Goal: Information Seeking & Learning: Learn about a topic

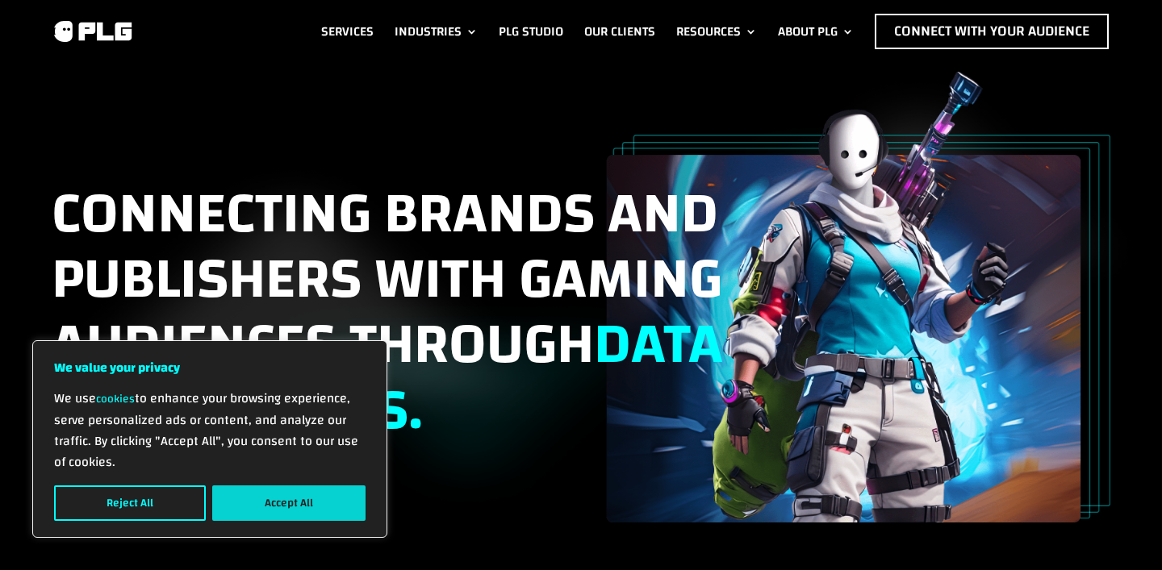
click at [256, 487] on button "Accept All" at bounding box center [288, 504] width 153 height 36
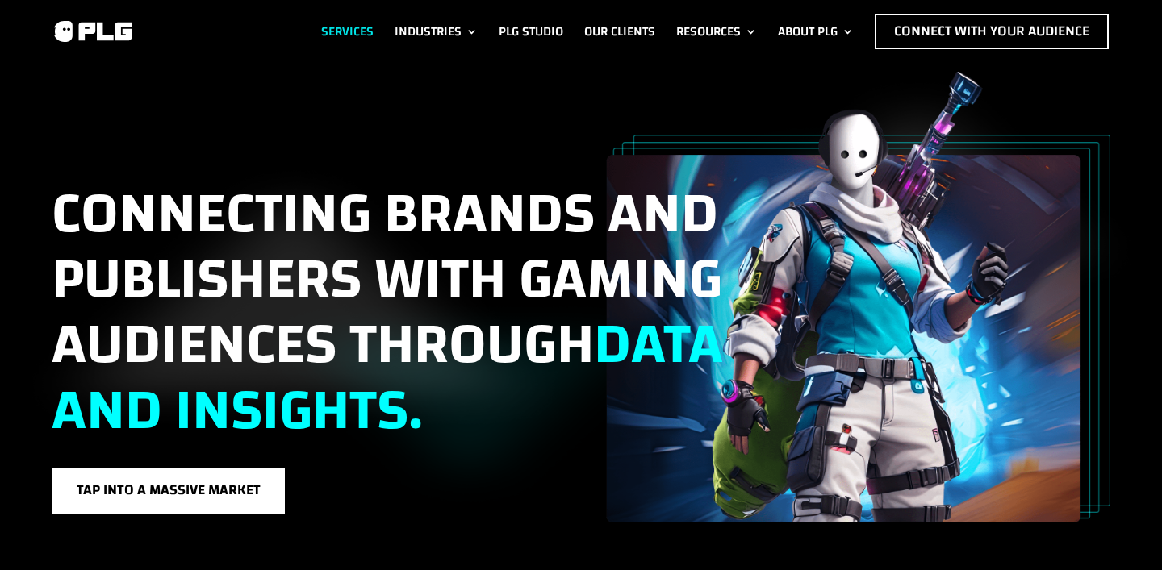
click at [332, 23] on link "Services" at bounding box center [347, 32] width 52 height 36
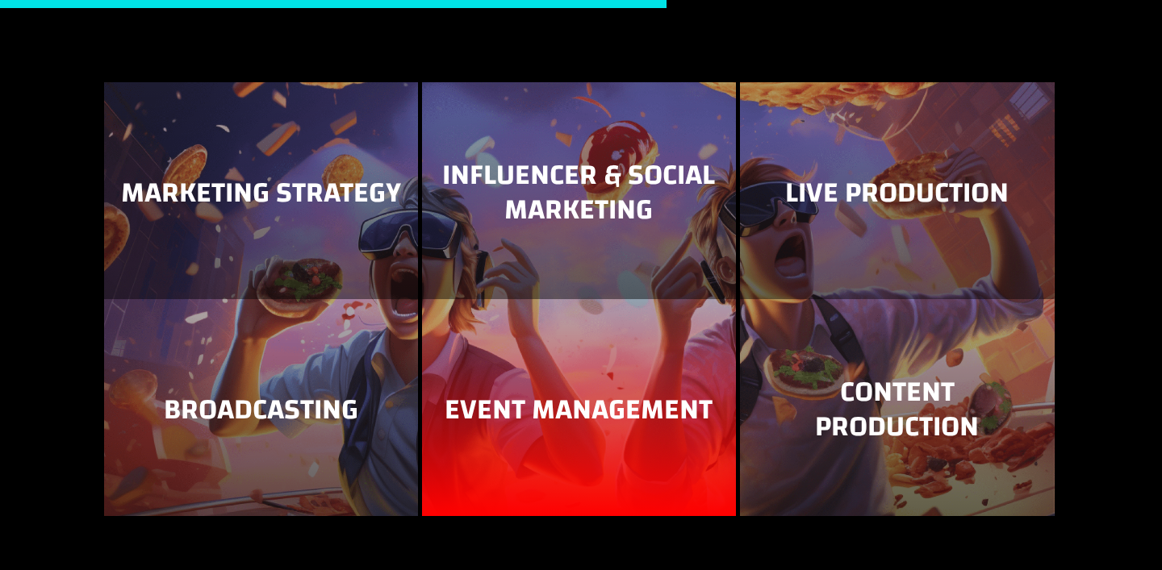
scroll to position [1987, 0]
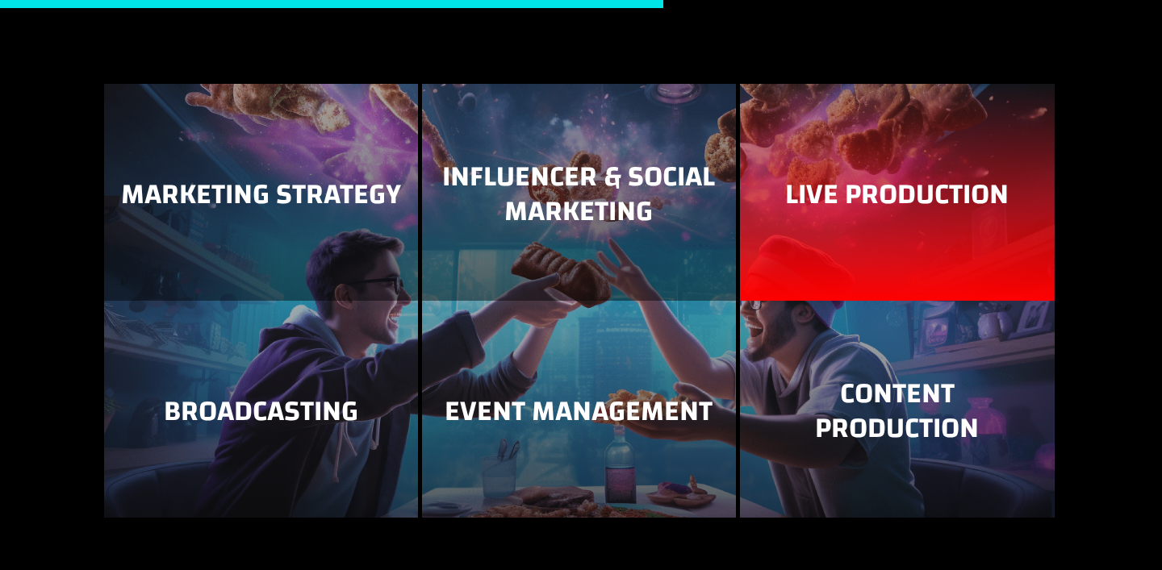
click at [869, 183] on h3 "Live Production" at bounding box center [897, 199] width 282 height 43
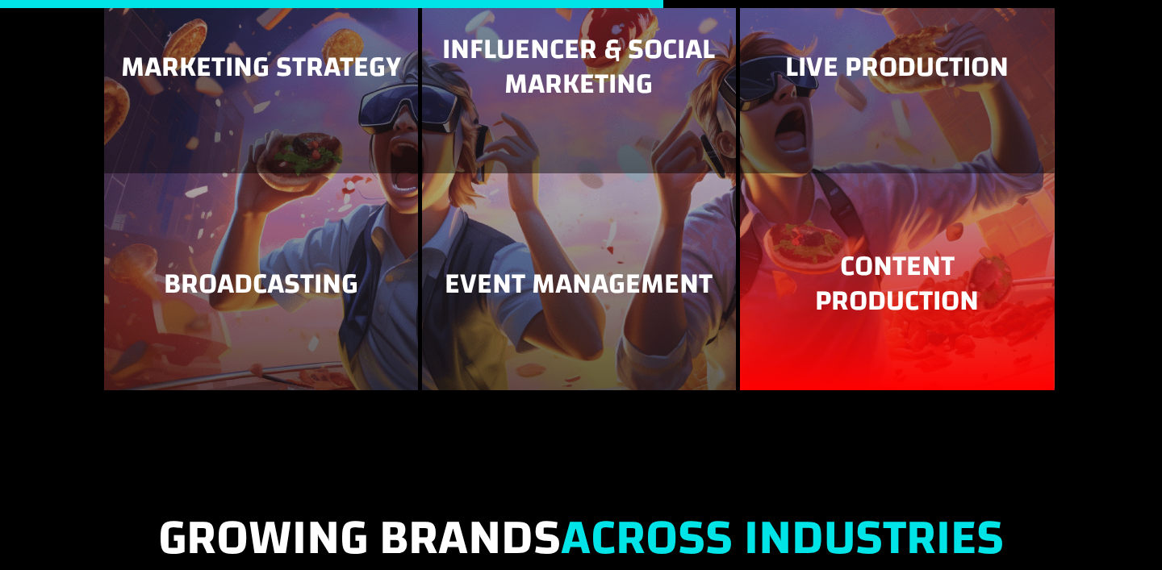
scroll to position [2132, 0]
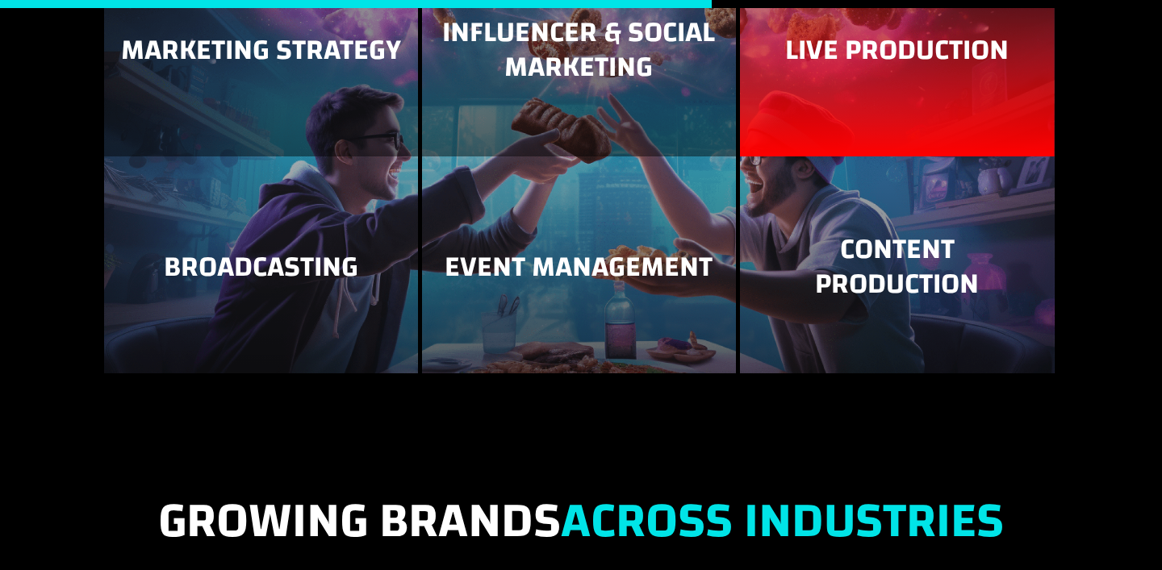
click at [874, 94] on div "Live Production" at bounding box center [897, 48] width 282 height 185
click at [923, 40] on h3 "Live Production" at bounding box center [897, 54] width 282 height 43
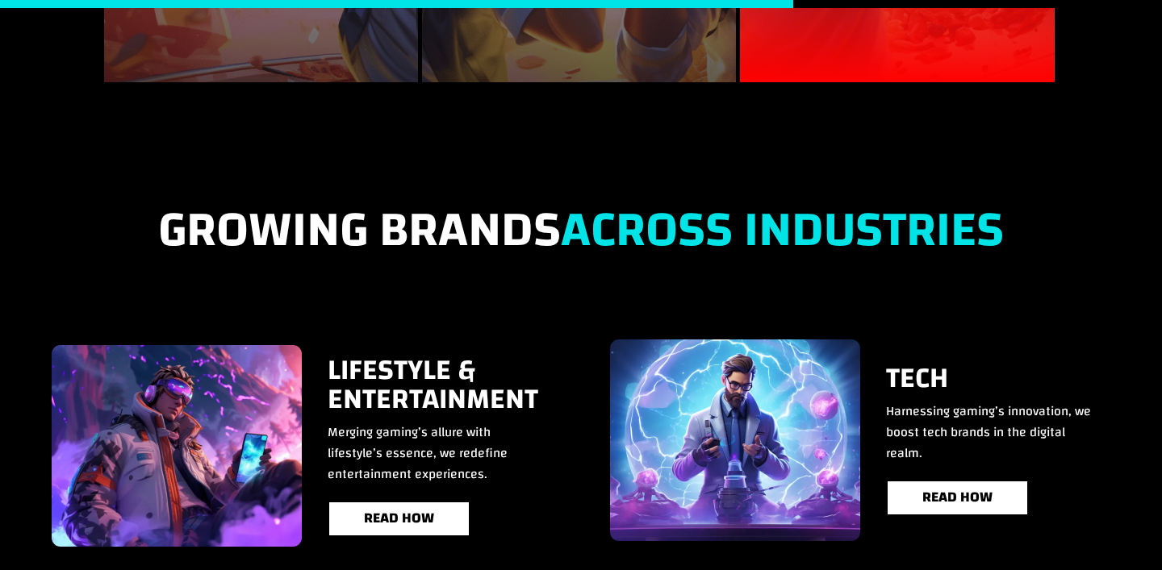
scroll to position [2446, 0]
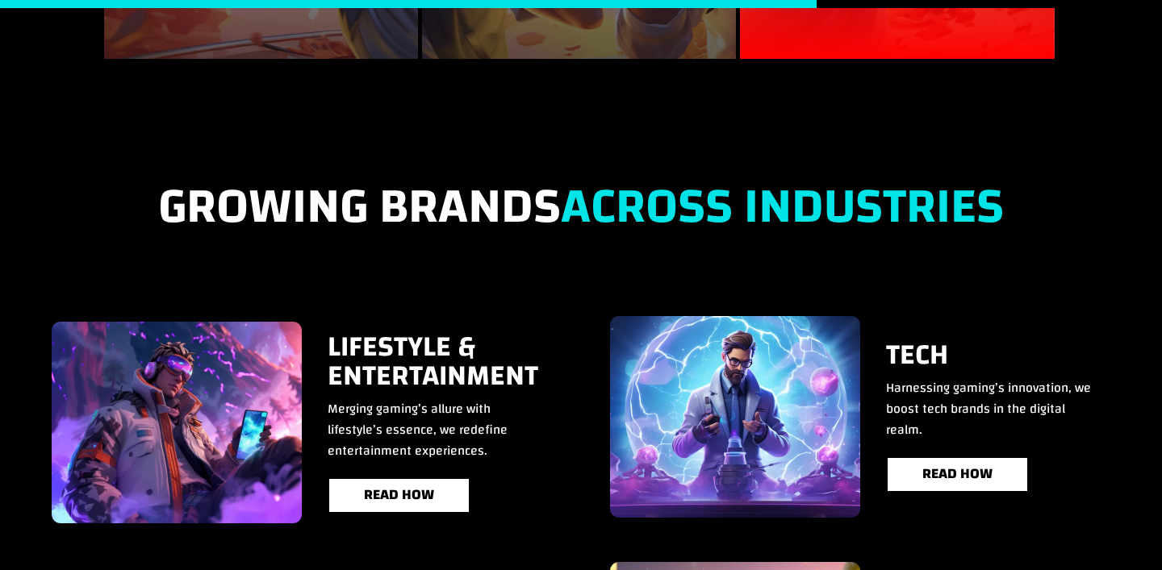
click at [470, 187] on h2 "Growing Brands Across Industries" at bounding box center [581, 216] width 1059 height 77
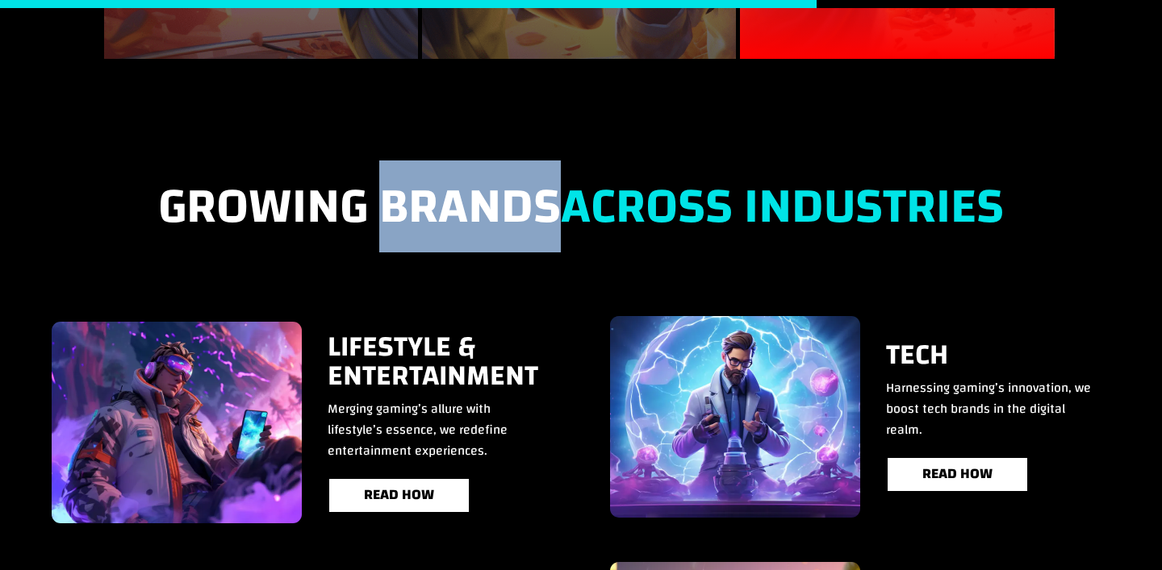
click at [470, 187] on h2 "Growing Brands Across Industries" at bounding box center [581, 216] width 1059 height 77
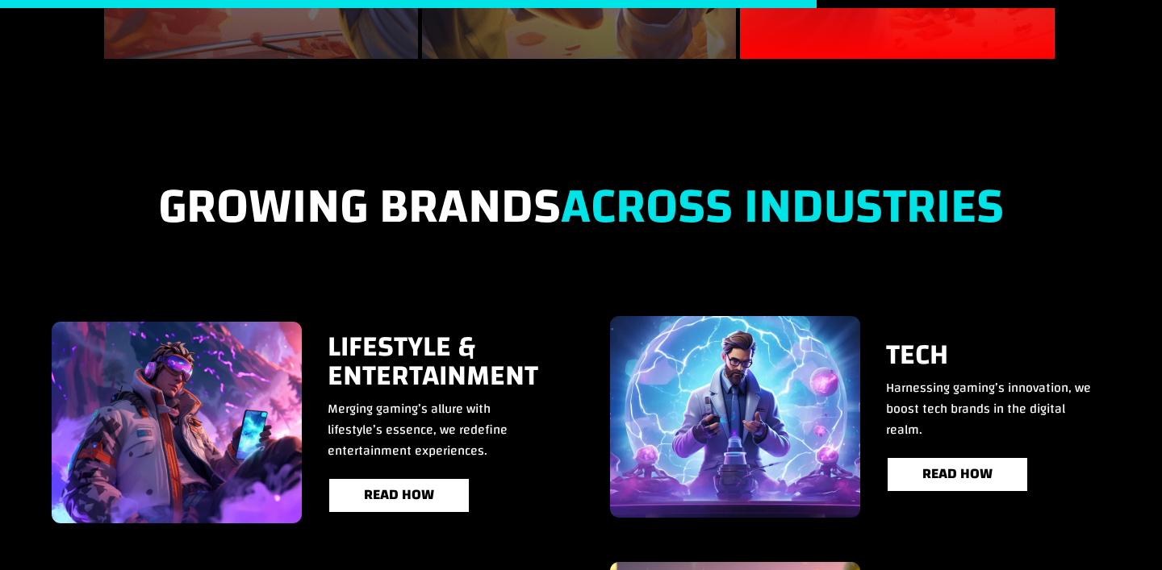
click at [470, 187] on h2 "Growing Brands Across Industries" at bounding box center [581, 216] width 1059 height 77
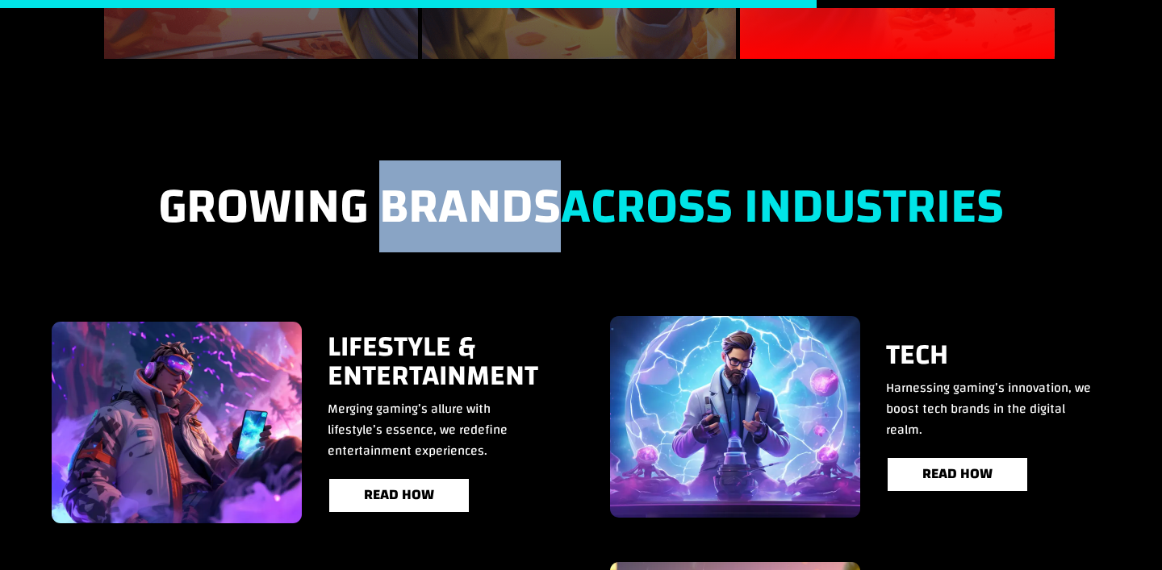
click at [470, 187] on h2 "Growing Brands Across Industries" at bounding box center [581, 216] width 1059 height 77
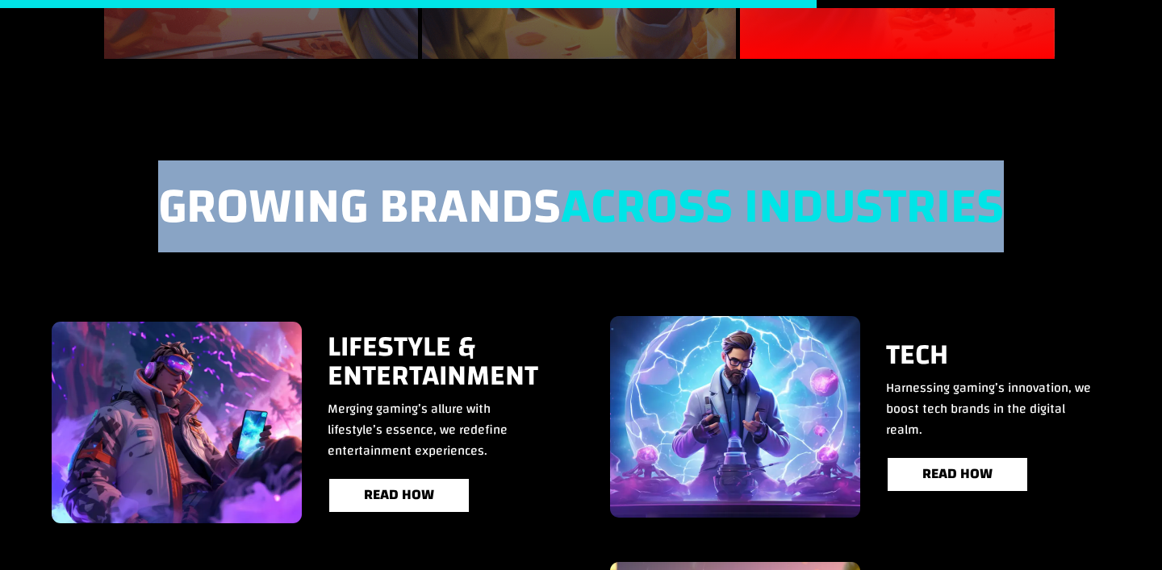
click at [470, 187] on h2 "Growing Brands Across Industries" at bounding box center [581, 216] width 1059 height 77
click at [504, 187] on h2 "Growing Brands Across Industries" at bounding box center [581, 216] width 1059 height 77
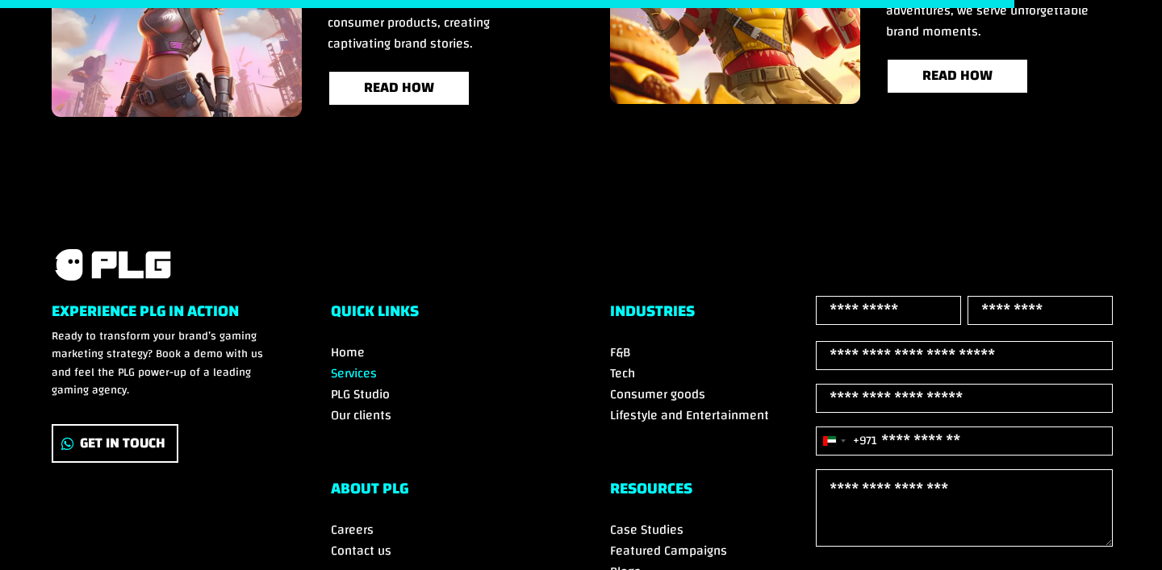
scroll to position [3397, 0]
